Goal: Information Seeking & Learning: Compare options

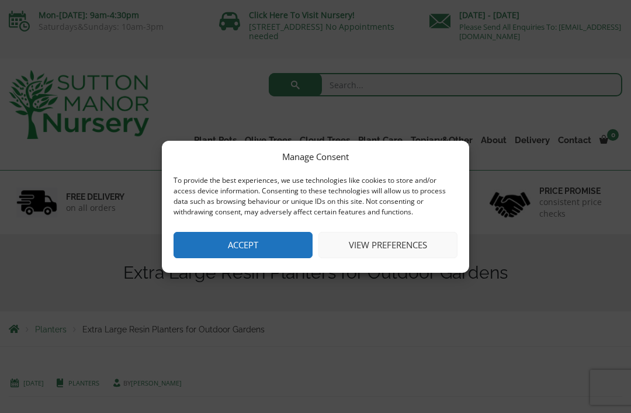
click at [217, 240] on button "Accept" at bounding box center [243, 245] width 139 height 26
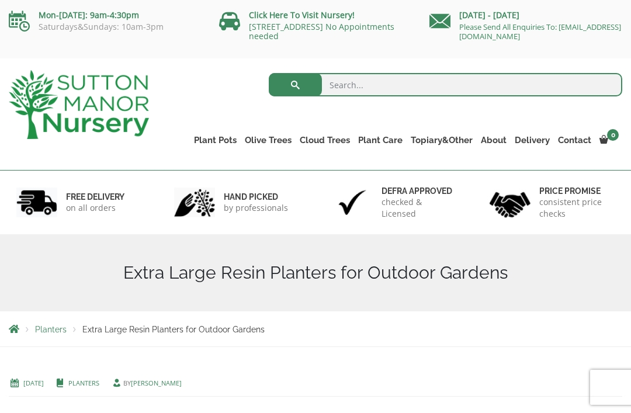
click at [0, 0] on link "Fibre Clay Pots" at bounding box center [0, 0] width 0 height 0
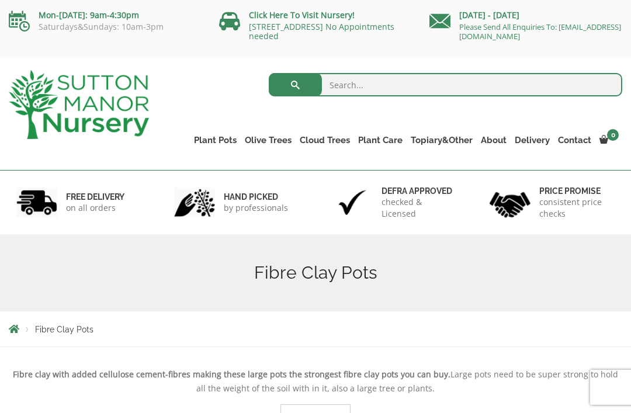
click at [215, 134] on link "Plant Pots" at bounding box center [215, 140] width 51 height 16
click at [0, 0] on link "Resin Bonded Pots" at bounding box center [0, 0] width 0 height 0
click at [223, 141] on link "Plant Pots" at bounding box center [215, 140] width 51 height 16
click at [0, 0] on link "The Amalfi Pots" at bounding box center [0, 0] width 0 height 0
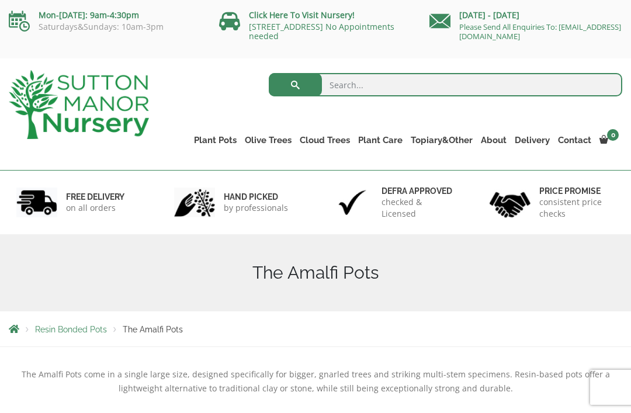
click at [363, 93] on input "search" at bounding box center [446, 84] width 354 height 23
type input "Lightweight pots"
click at [295, 85] on button "submit" at bounding box center [295, 84] width 53 height 23
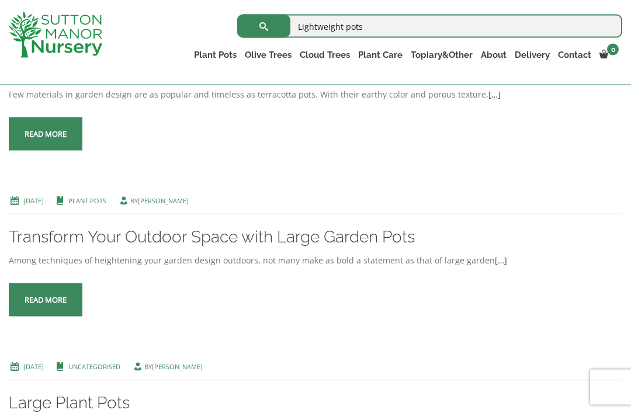
scroll to position [1005, 0]
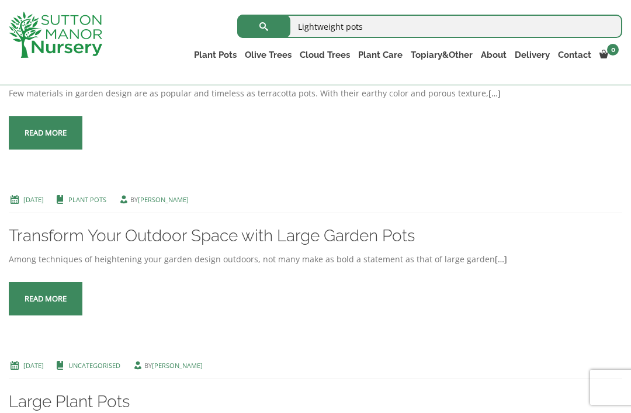
click at [72, 246] on link "Transform Your Outdoor Space with Large Garden Pots" at bounding box center [212, 235] width 406 height 19
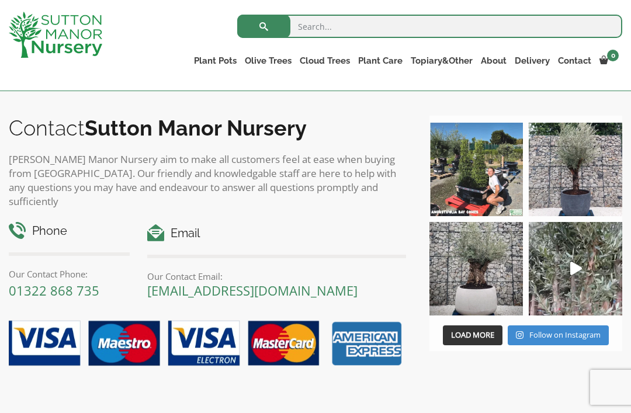
scroll to position [1056, 0]
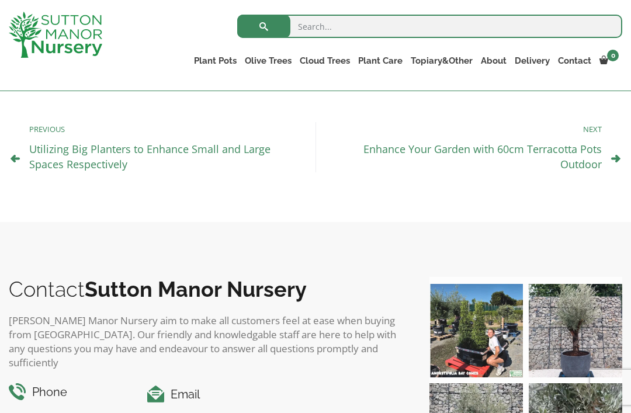
click at [570, 292] on img at bounding box center [576, 331] width 94 height 94
click at [0, 0] on link "The Atlantis Pots" at bounding box center [0, 0] width 0 height 0
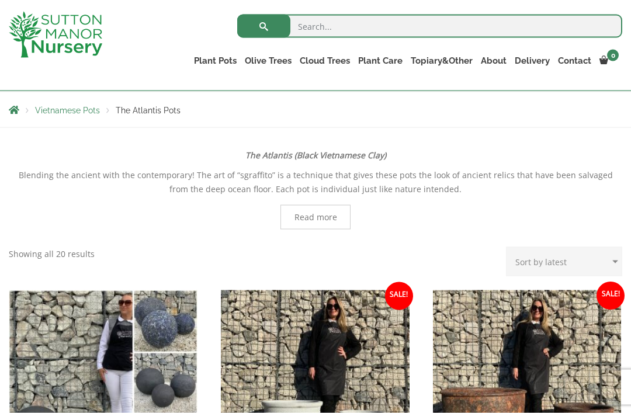
scroll to position [200, 0]
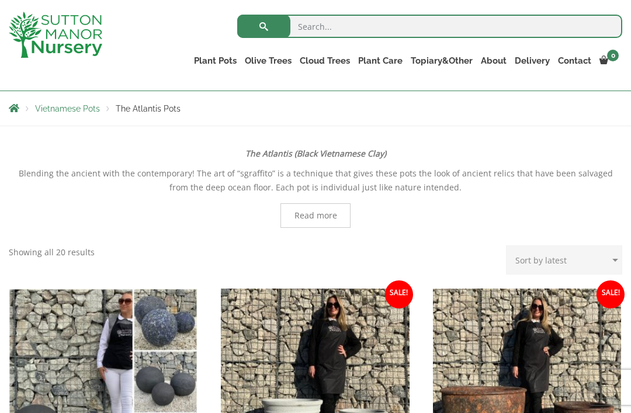
click at [0, 0] on link "The Mediterranean Pots" at bounding box center [0, 0] width 0 height 0
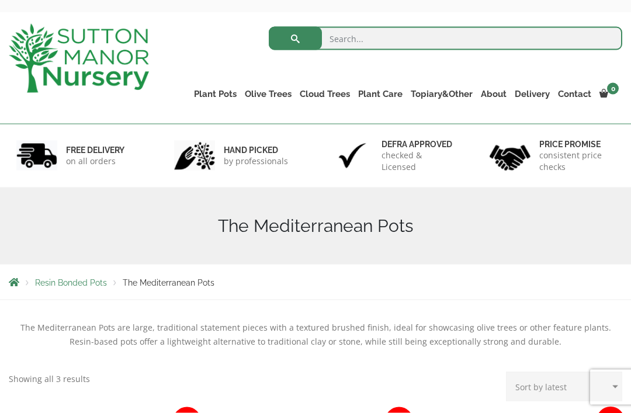
scroll to position [9, 0]
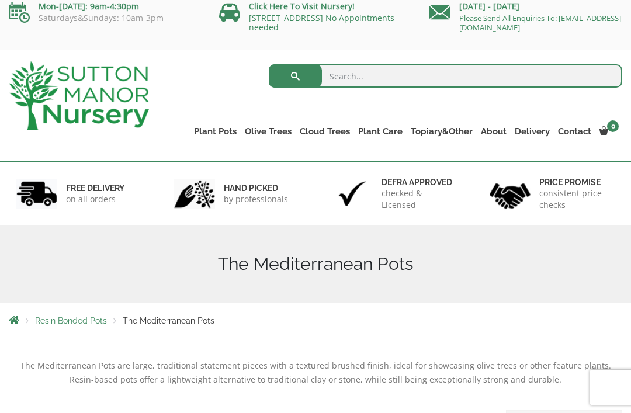
click at [0, 0] on link "Fibre Clay Pots" at bounding box center [0, 0] width 0 height 0
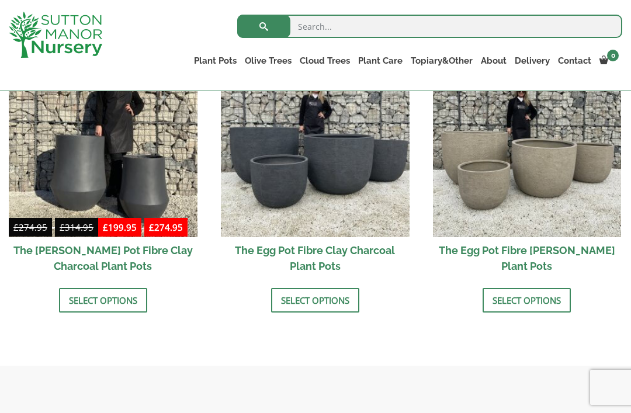
scroll to position [406, 0]
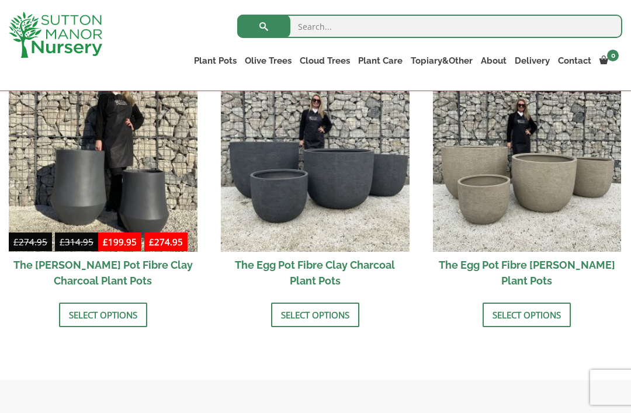
click at [0, 0] on link "The Amalfi Pots" at bounding box center [0, 0] width 0 height 0
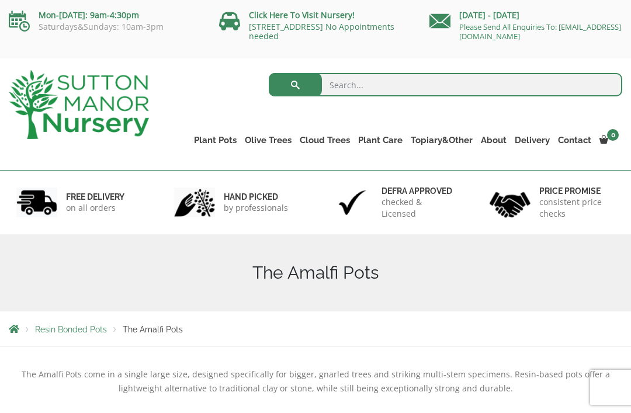
click at [0, 0] on link "The Milan Pots" at bounding box center [0, 0] width 0 height 0
click at [0, 0] on link "The Capri Pots" at bounding box center [0, 0] width 0 height 0
click at [0, 0] on link "The Brunello Pots" at bounding box center [0, 0] width 0 height 0
click at [0, 0] on link "The Venice Cube Pots" at bounding box center [0, 0] width 0 height 0
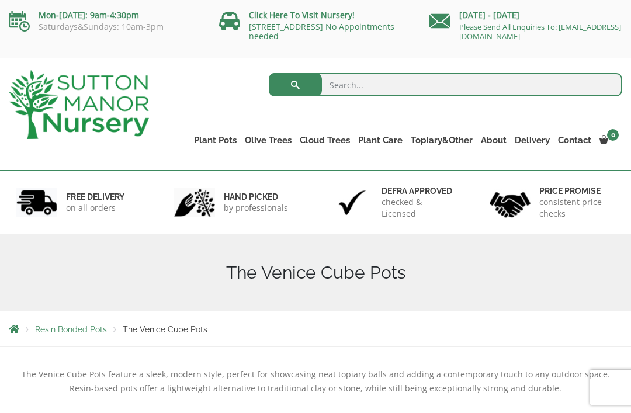
click at [0, 0] on link "The Barolo Pots" at bounding box center [0, 0] width 0 height 0
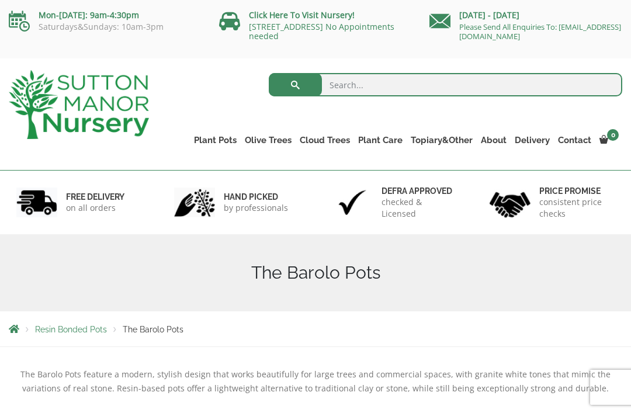
click at [0, 0] on link "The Rome Bowl" at bounding box center [0, 0] width 0 height 0
click at [0, 0] on link "The Olive Jar" at bounding box center [0, 0] width 0 height 0
click at [0, 0] on link "The Sicilian Pots" at bounding box center [0, 0] width 0 height 0
click at [0, 0] on link "The Mediterranean Pots" at bounding box center [0, 0] width 0 height 0
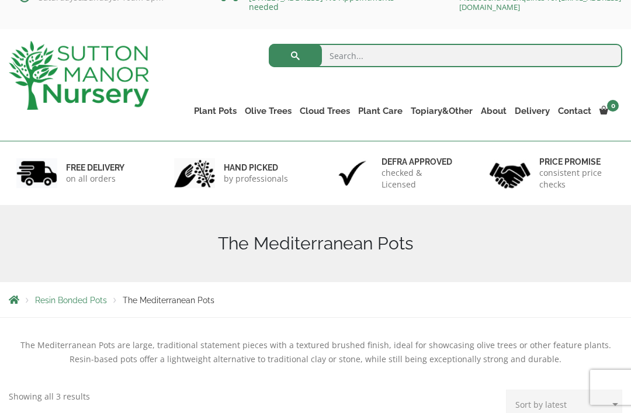
scroll to position [32, 0]
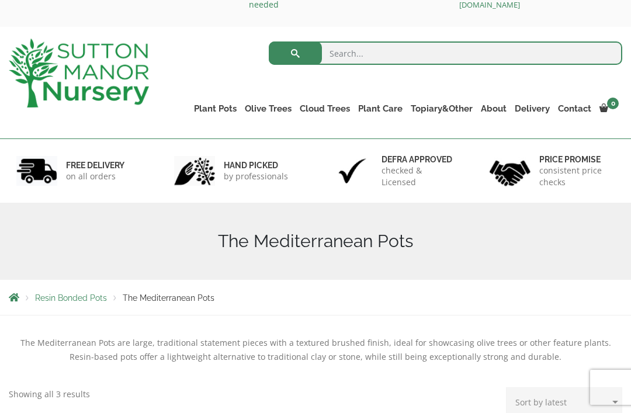
click at [0, 0] on link "The San Marino Pots" at bounding box center [0, 0] width 0 height 0
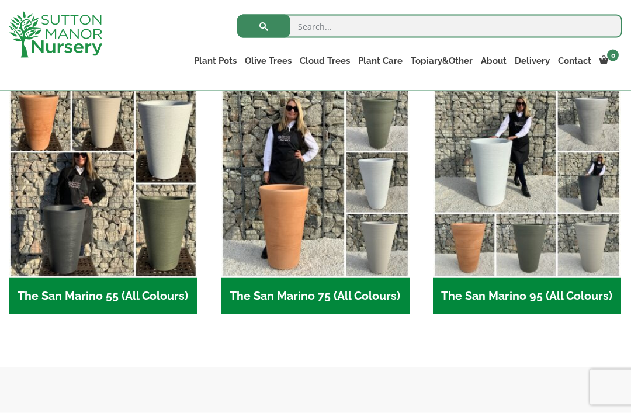
scroll to position [309, 0]
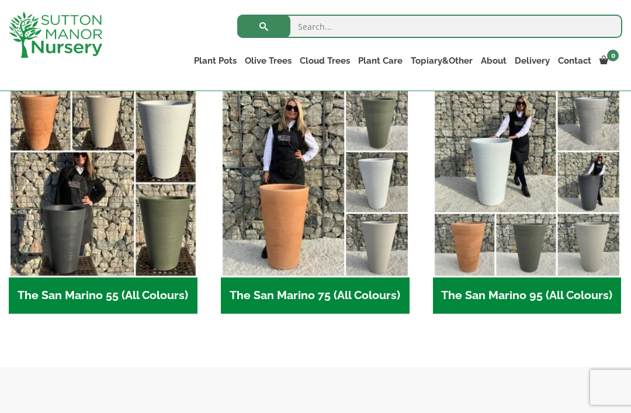
click at [37, 118] on img "Visit product category The San Marino 55 (All Colours)" at bounding box center [103, 183] width 189 height 189
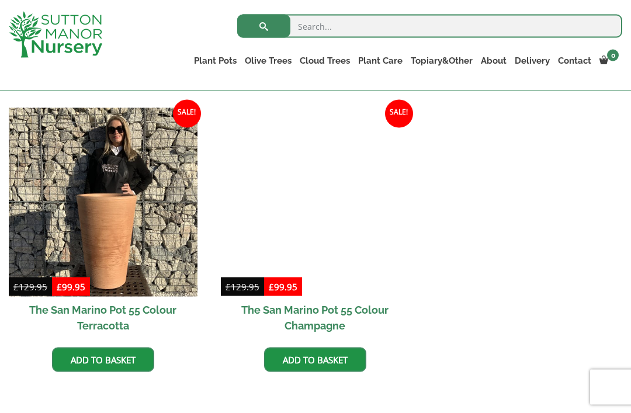
scroll to position [571, 0]
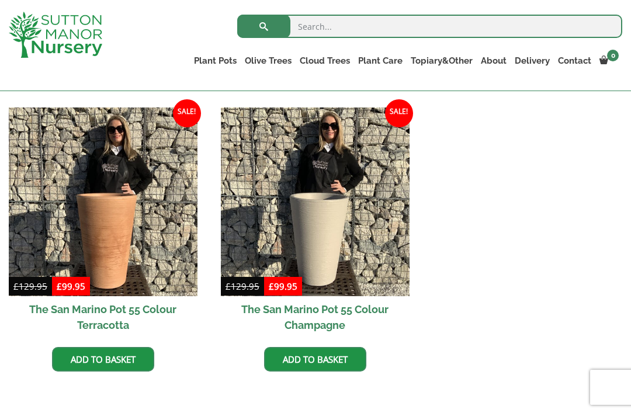
click at [112, 240] on img at bounding box center [103, 202] width 189 height 189
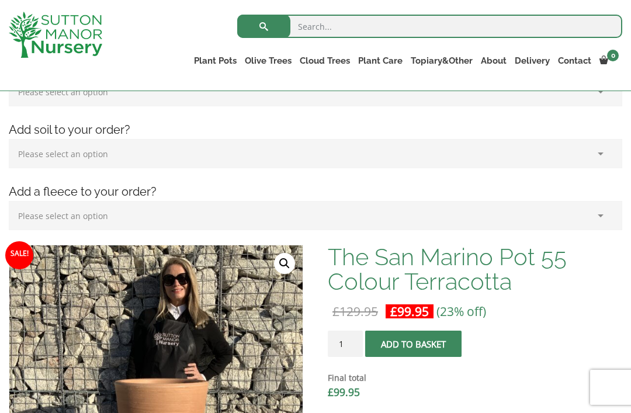
scroll to position [217, 0]
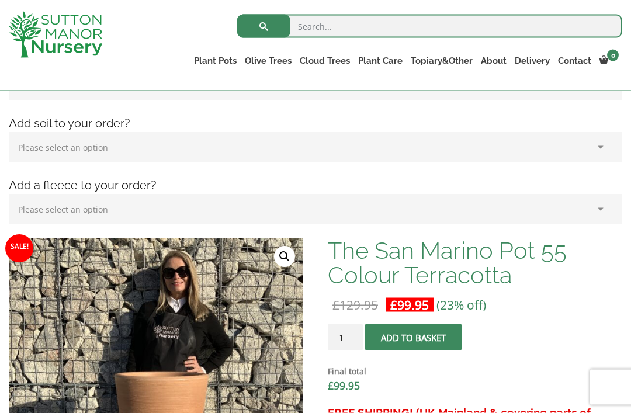
click at [0, 0] on link "The Tuscany Fruit Pots" at bounding box center [0, 0] width 0 height 0
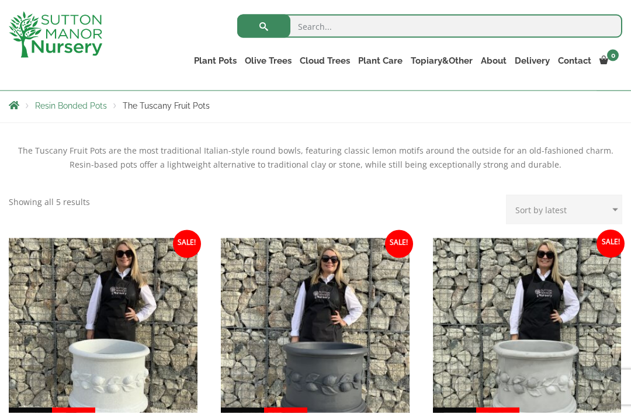
scroll to position [202, 0]
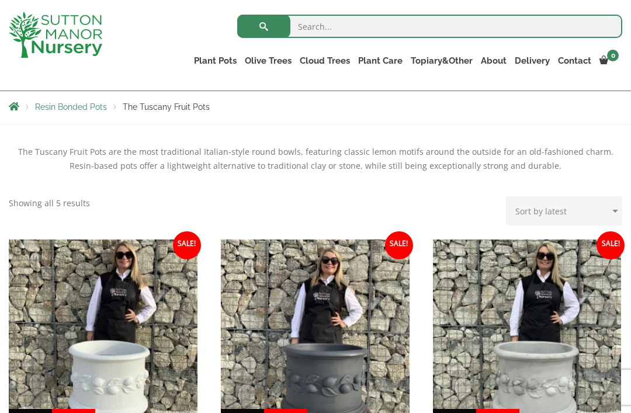
click at [0, 0] on link "The Pompei Pots" at bounding box center [0, 0] width 0 height 0
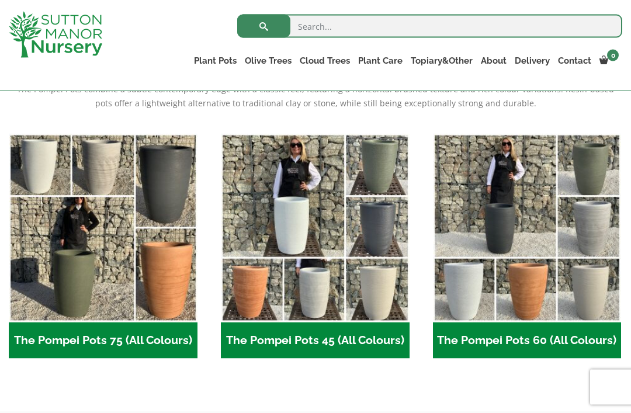
scroll to position [265, 0]
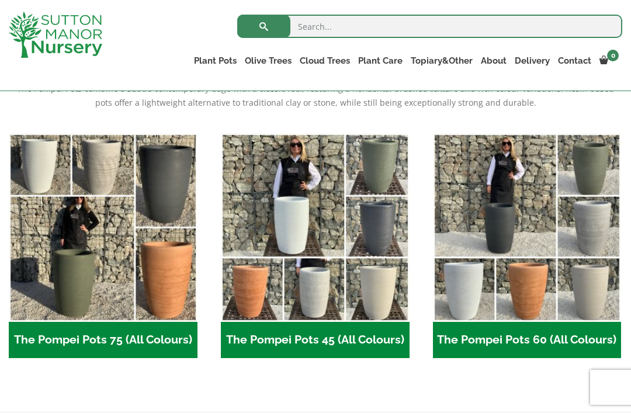
click at [105, 255] on img "Visit product category The Pompei Pots 75 (All Colours)" at bounding box center [103, 227] width 189 height 189
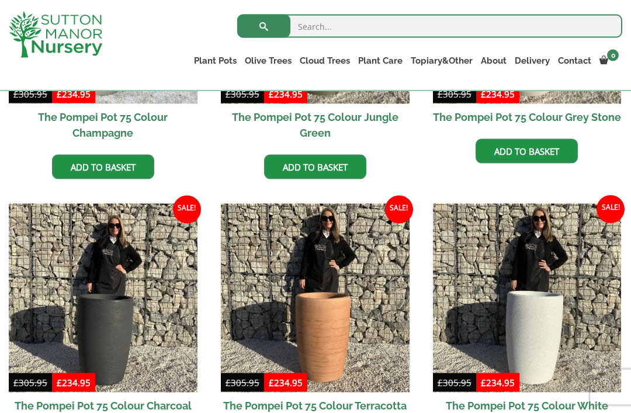
scroll to position [475, 0]
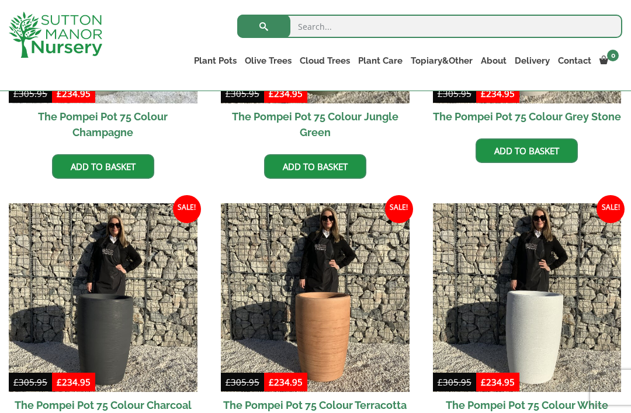
click at [326, 337] on img at bounding box center [315, 297] width 189 height 189
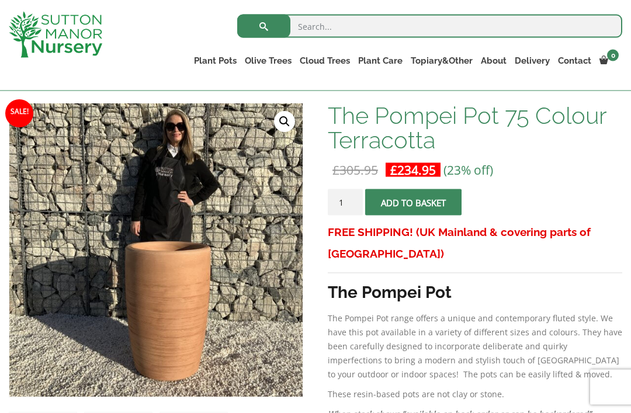
scroll to position [167, 0]
click at [0, 0] on link "The Pisa Pot 80 (All Colours)" at bounding box center [0, 0] width 0 height 0
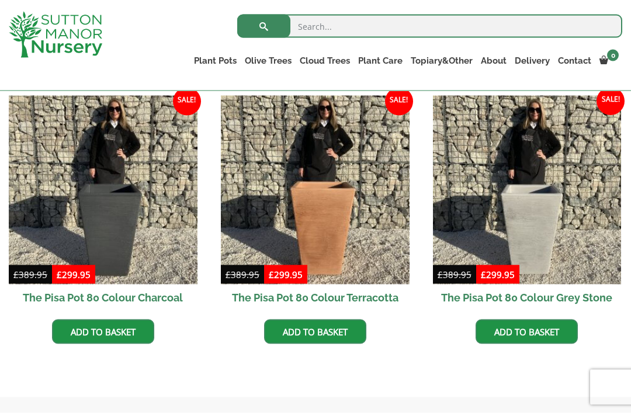
scroll to position [347, 0]
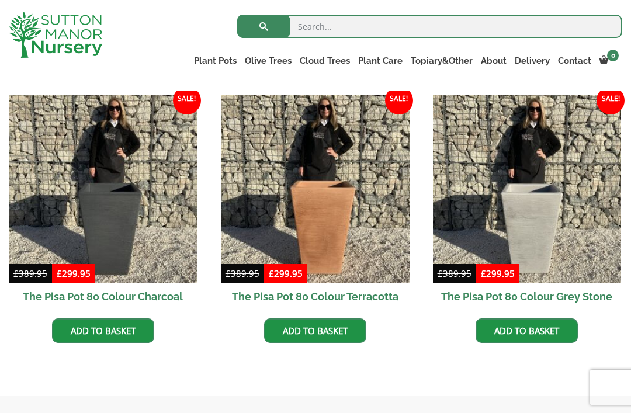
click at [339, 218] on img at bounding box center [315, 189] width 189 height 189
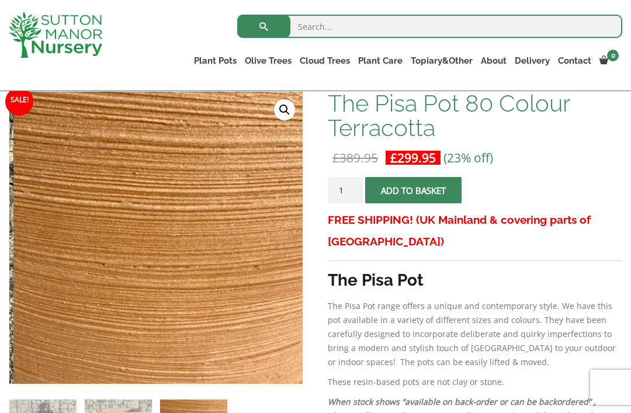
scroll to position [107, 0]
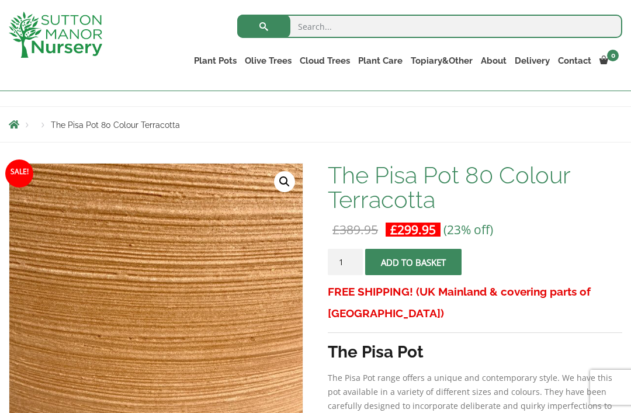
click at [106, 97] on div "FREE DELIVERY on all orders" at bounding box center [79, 75] width 158 height 64
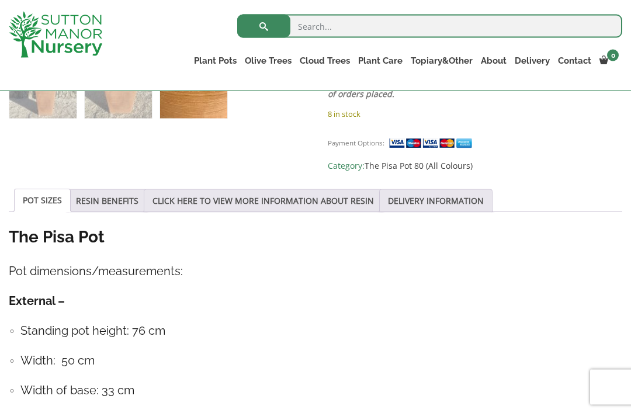
click at [124, 193] on link "RESIN BENEFITS" at bounding box center [107, 201] width 63 height 22
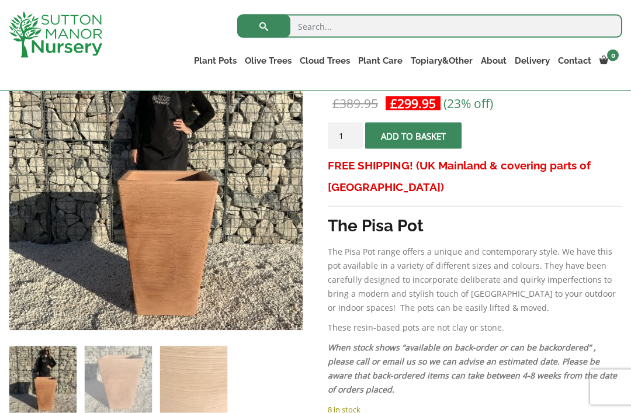
scroll to position [235, 0]
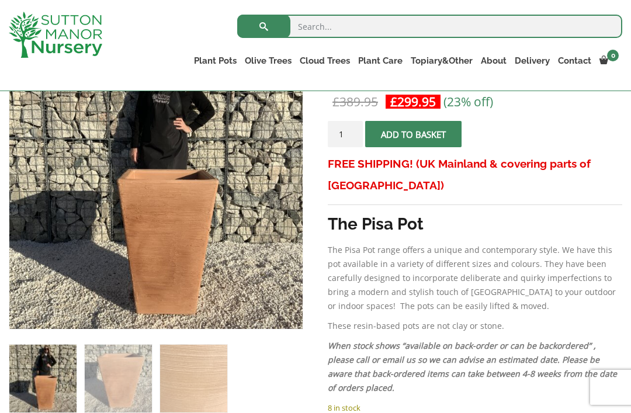
click at [0, 0] on link "The Sicilian Pots" at bounding box center [0, 0] width 0 height 0
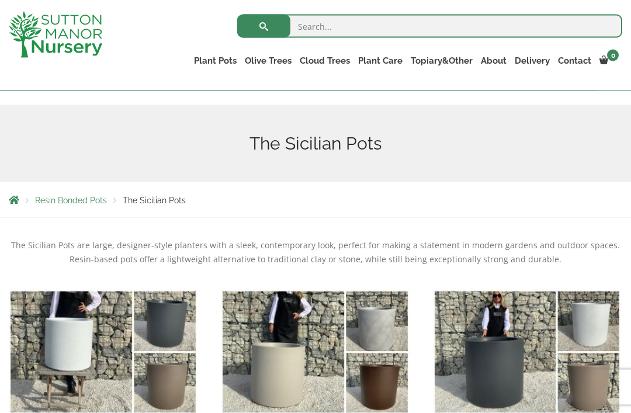
scroll to position [109, 0]
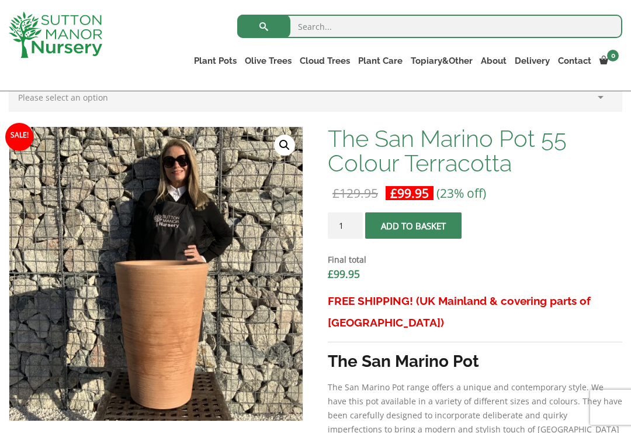
scroll to position [329, 0]
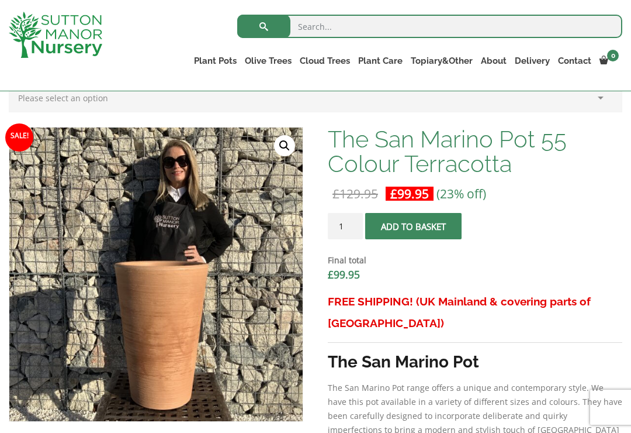
click at [0, 0] on link "The Amalfi Pots" at bounding box center [0, 0] width 0 height 0
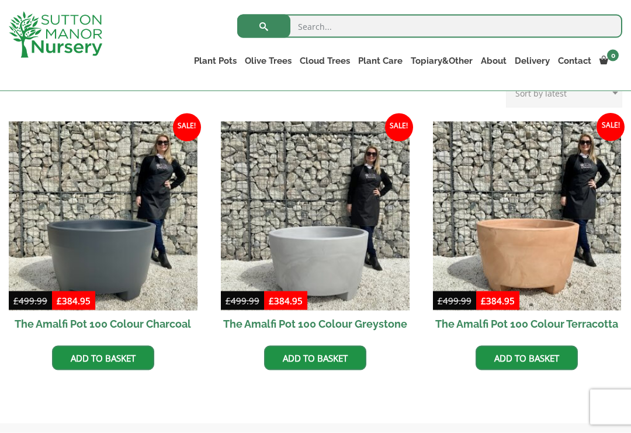
scroll to position [320, 0]
click at [0, 0] on link "The Capri Pots" at bounding box center [0, 0] width 0 height 0
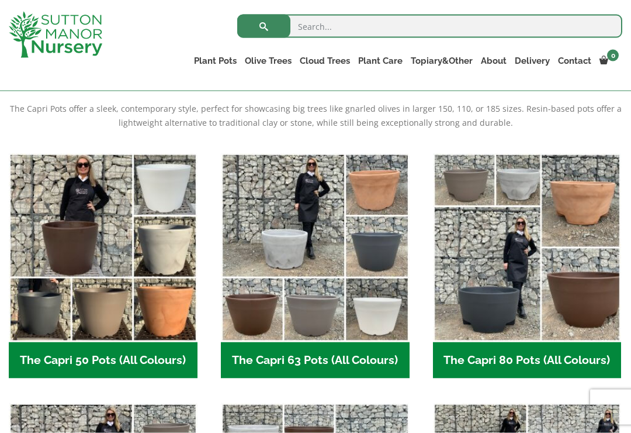
scroll to position [246, 0]
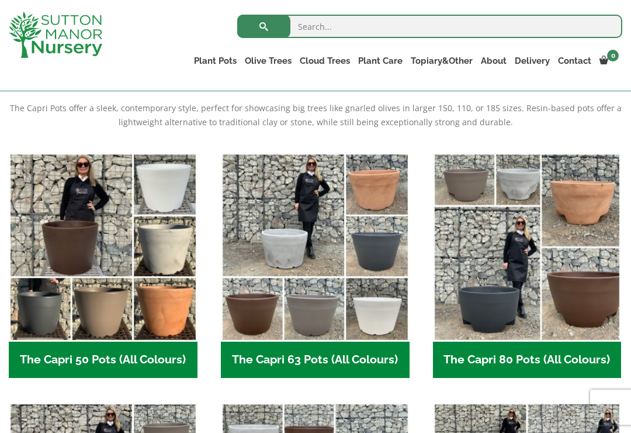
click at [97, 281] on img "Visit product category The Capri 50 Pots (All Colours)" at bounding box center [103, 247] width 189 height 189
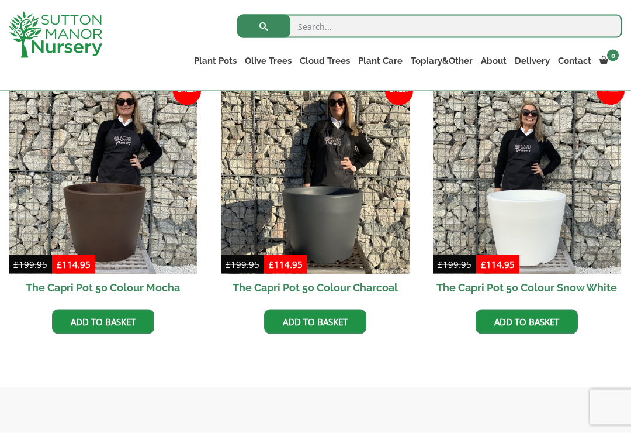
scroll to position [421, 0]
